Goal: Obtain resource: Download file/media

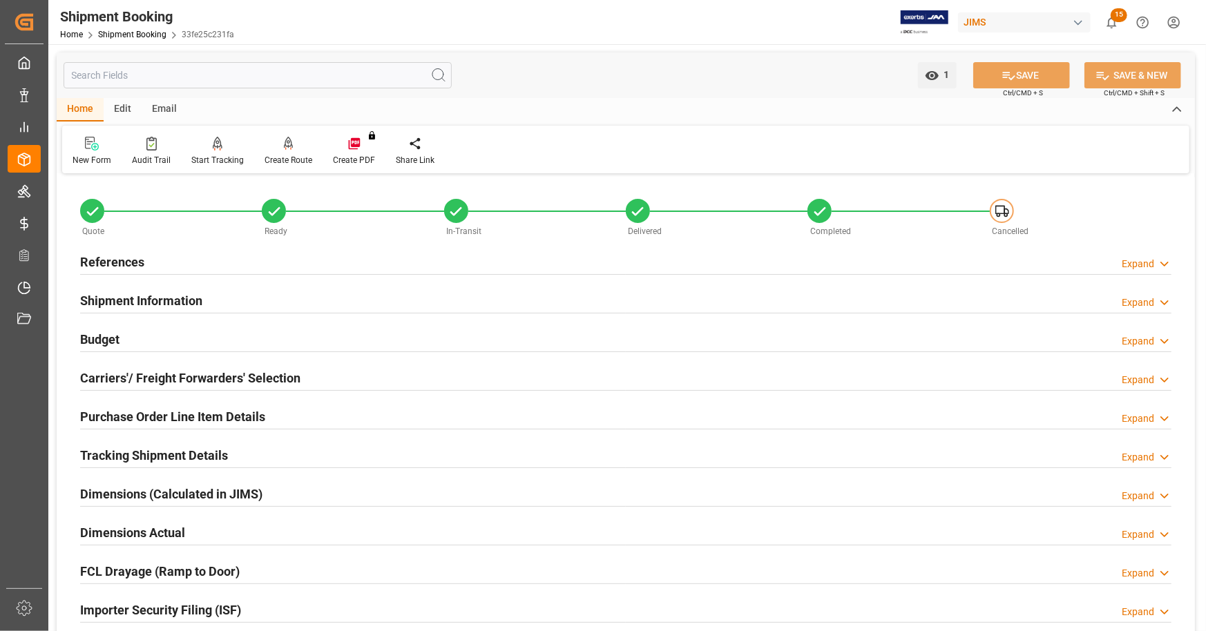
scroll to position [691, 0]
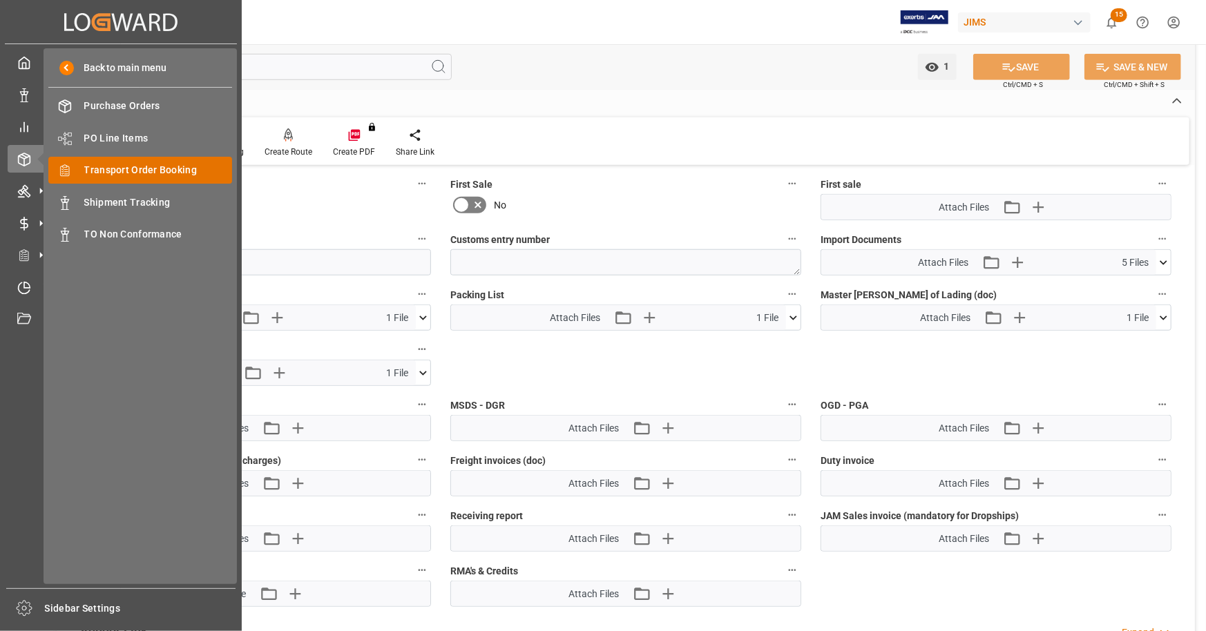
click at [140, 169] on span "Transport Order Booking" at bounding box center [158, 170] width 148 height 15
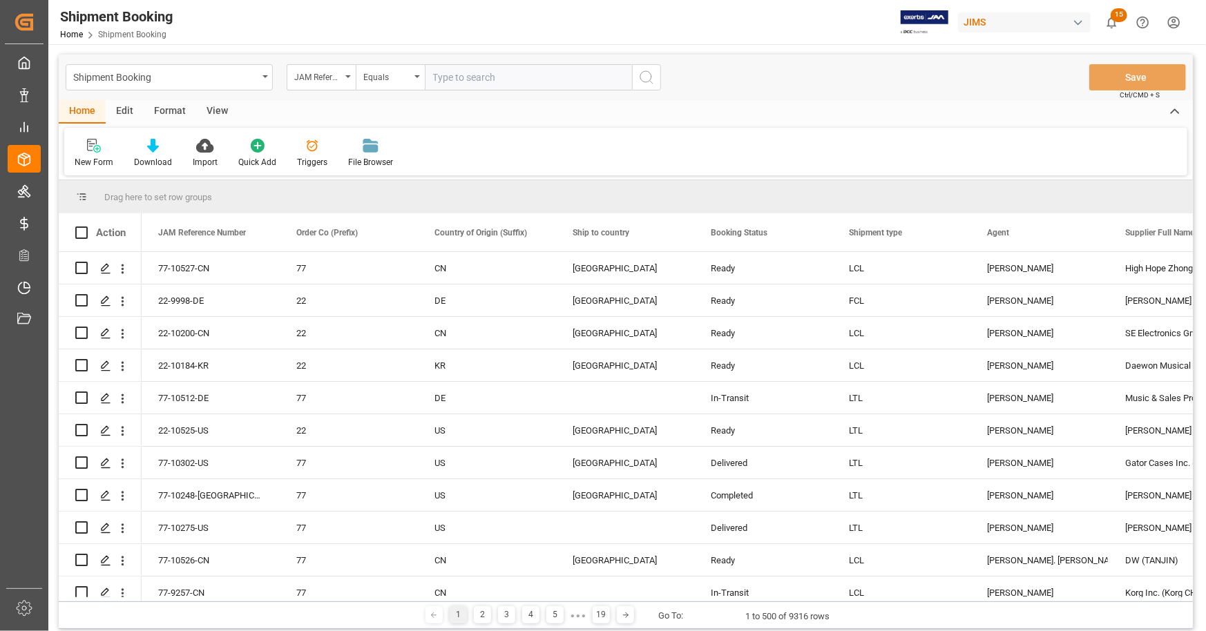
click at [209, 113] on div "View" at bounding box center [217, 111] width 42 height 23
click at [97, 147] on div at bounding box center [88, 145] width 27 height 15
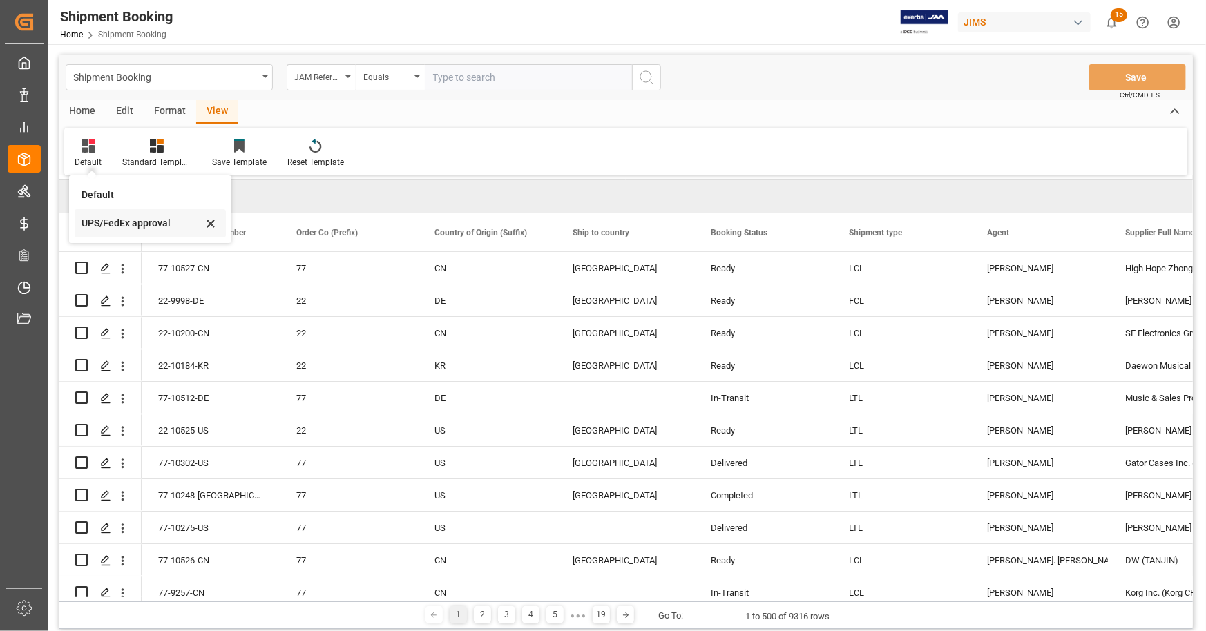
click at [103, 222] on div "UPS/FedEx approval" at bounding box center [141, 223] width 121 height 15
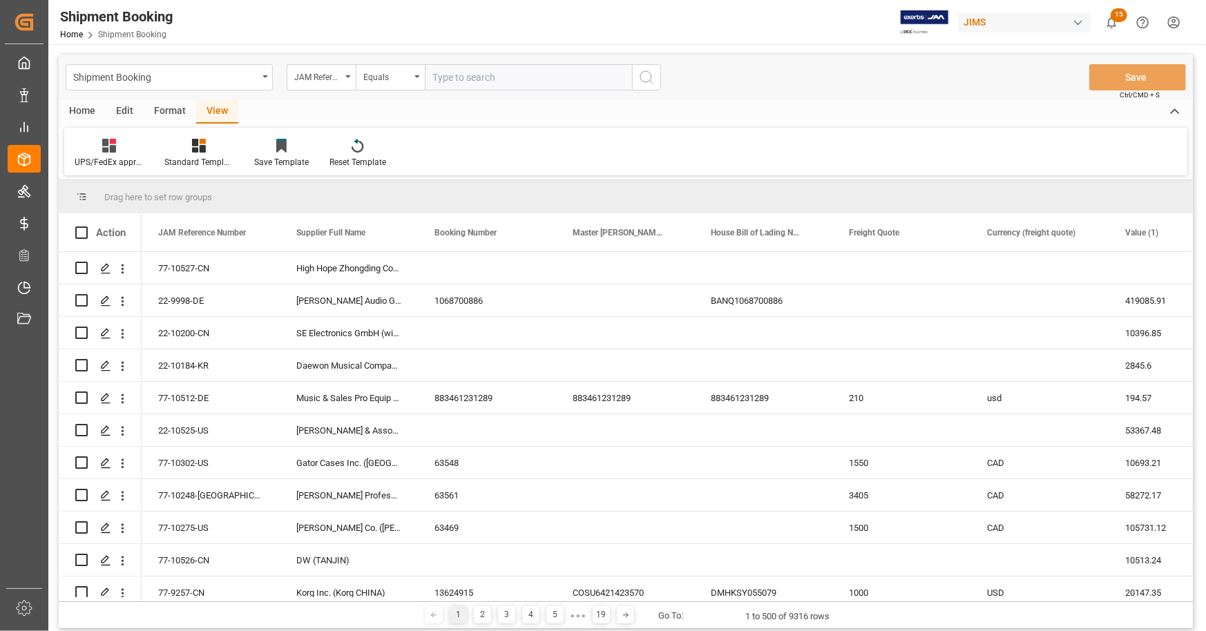
click at [90, 113] on div "Home" at bounding box center [82, 111] width 47 height 23
click at [145, 146] on div at bounding box center [153, 145] width 38 height 15
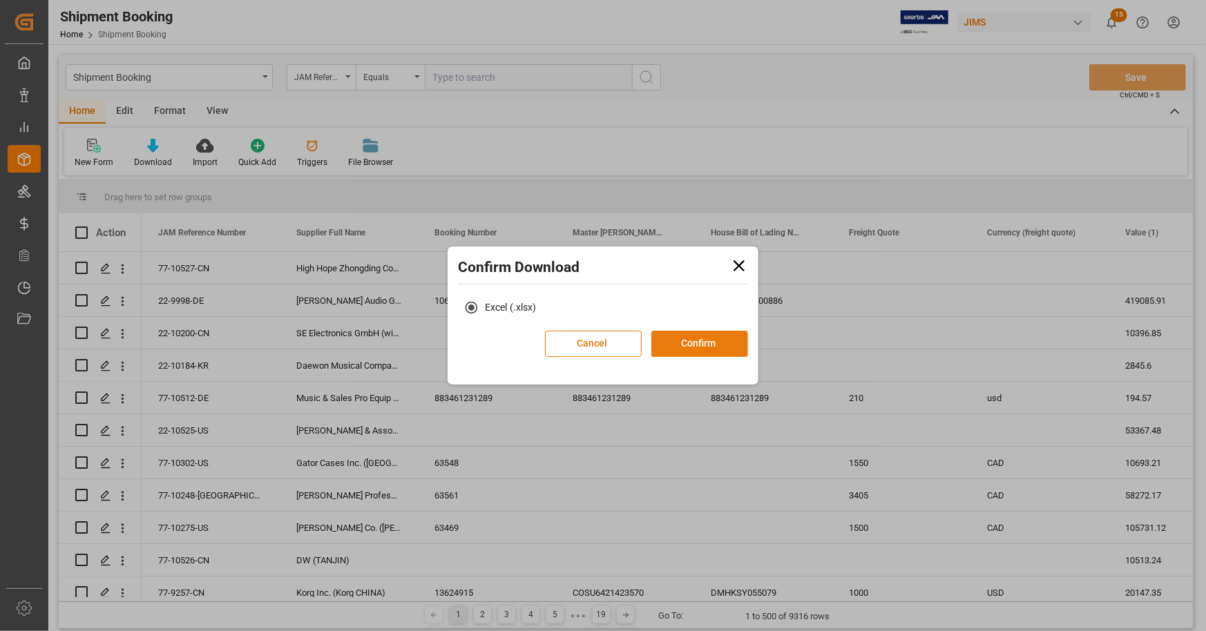
click at [701, 337] on button "Confirm" at bounding box center [699, 344] width 97 height 26
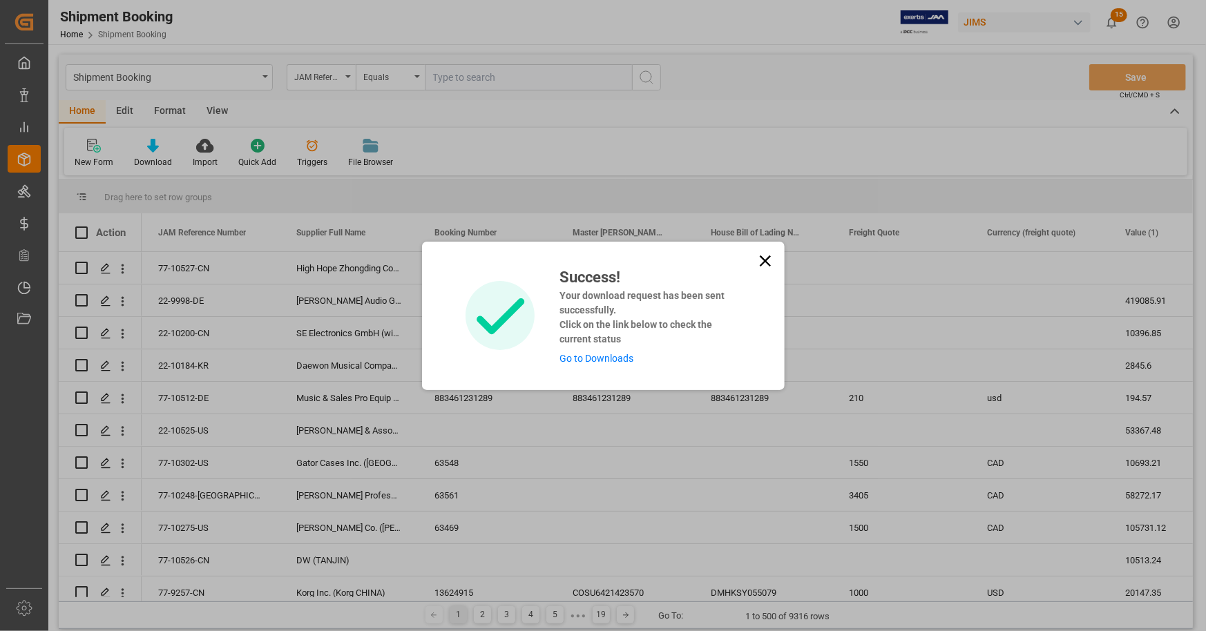
click at [601, 356] on link "Go to Downloads" at bounding box center [596, 358] width 74 height 11
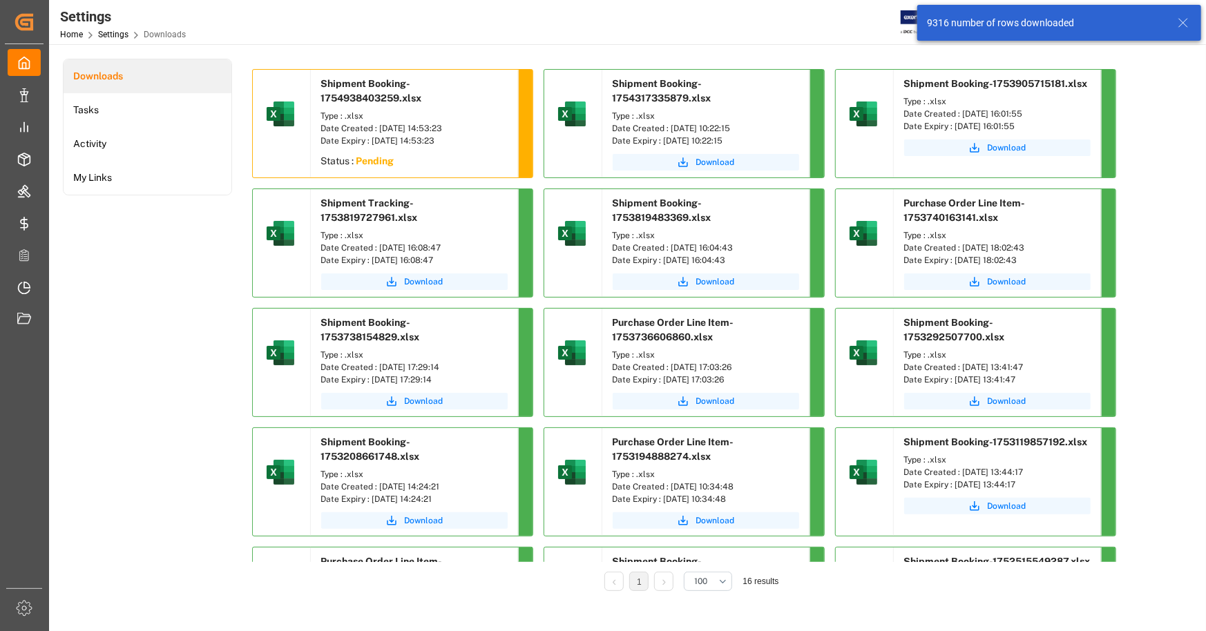
click at [383, 161] on sapn "Pending" at bounding box center [375, 160] width 38 height 11
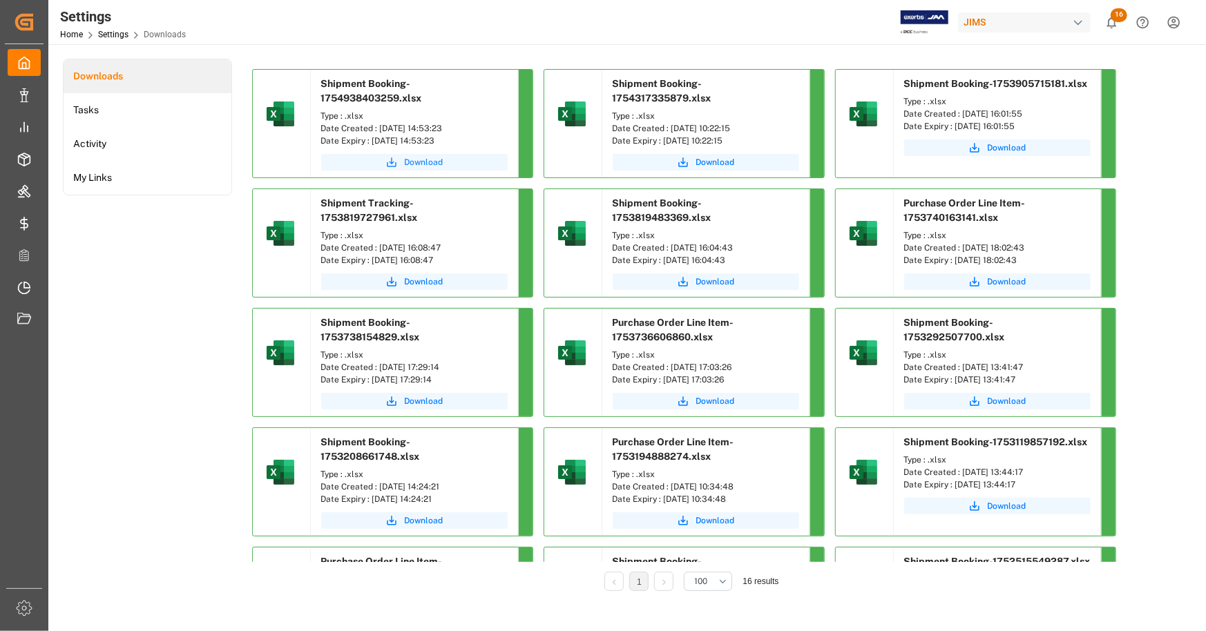
click at [421, 162] on span "Download" at bounding box center [424, 162] width 39 height 12
